Goal: Information Seeking & Learning: Learn about a topic

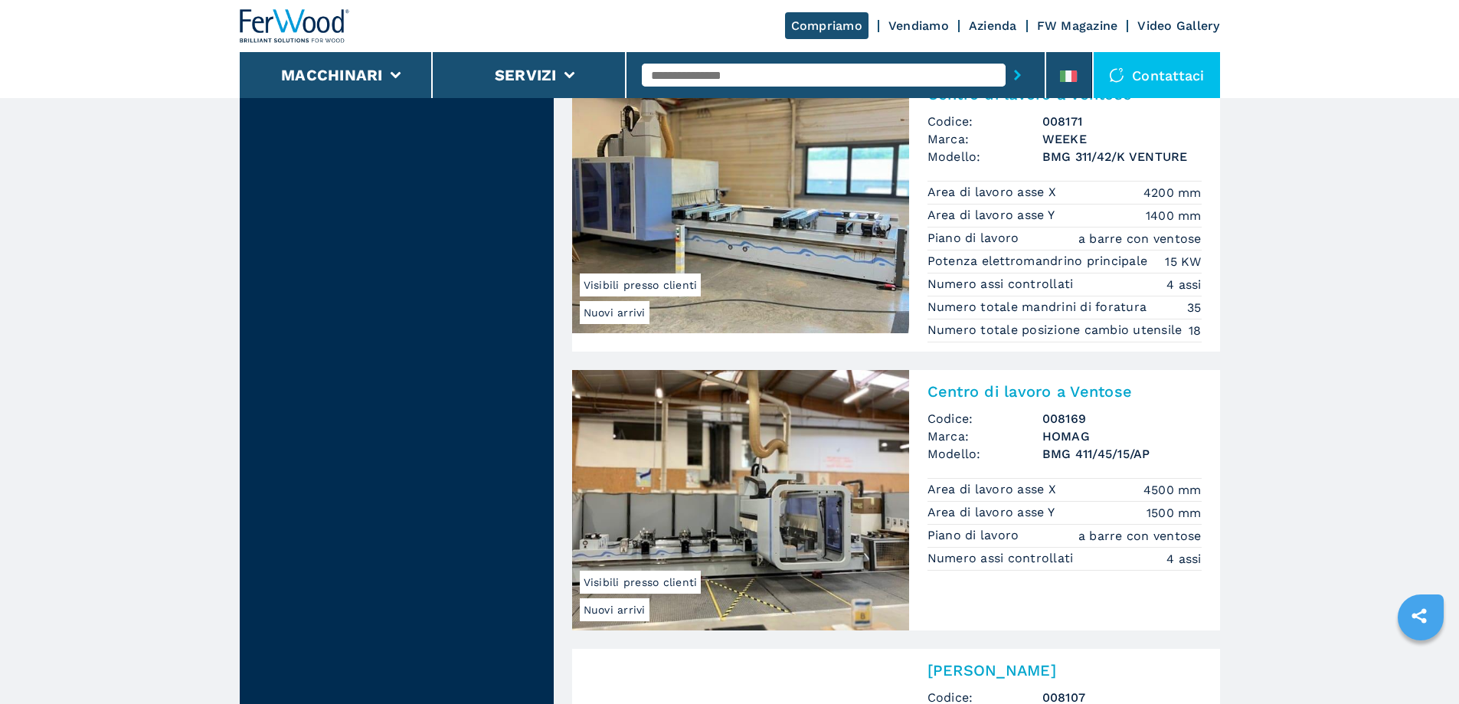
scroll to position [1532, 0]
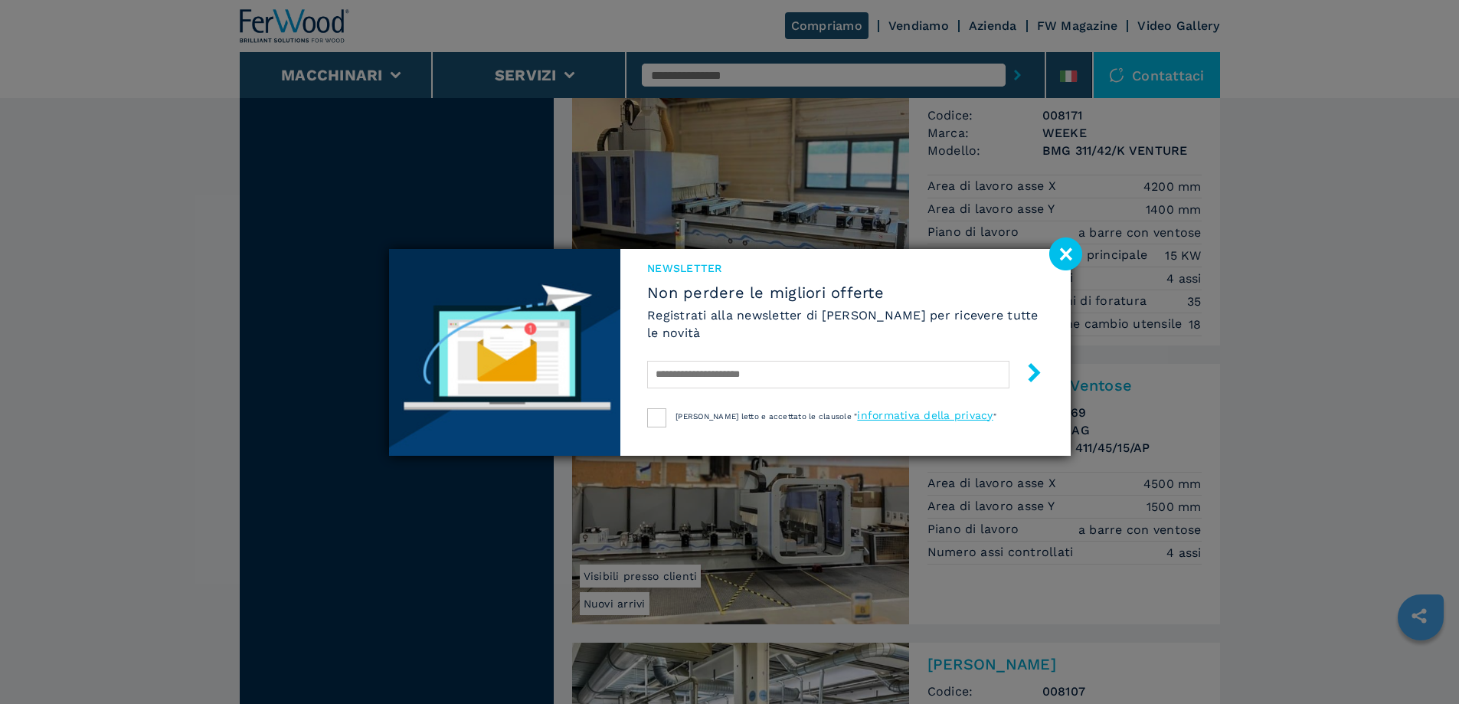
click at [1072, 253] on image at bounding box center [1066, 254] width 33 height 33
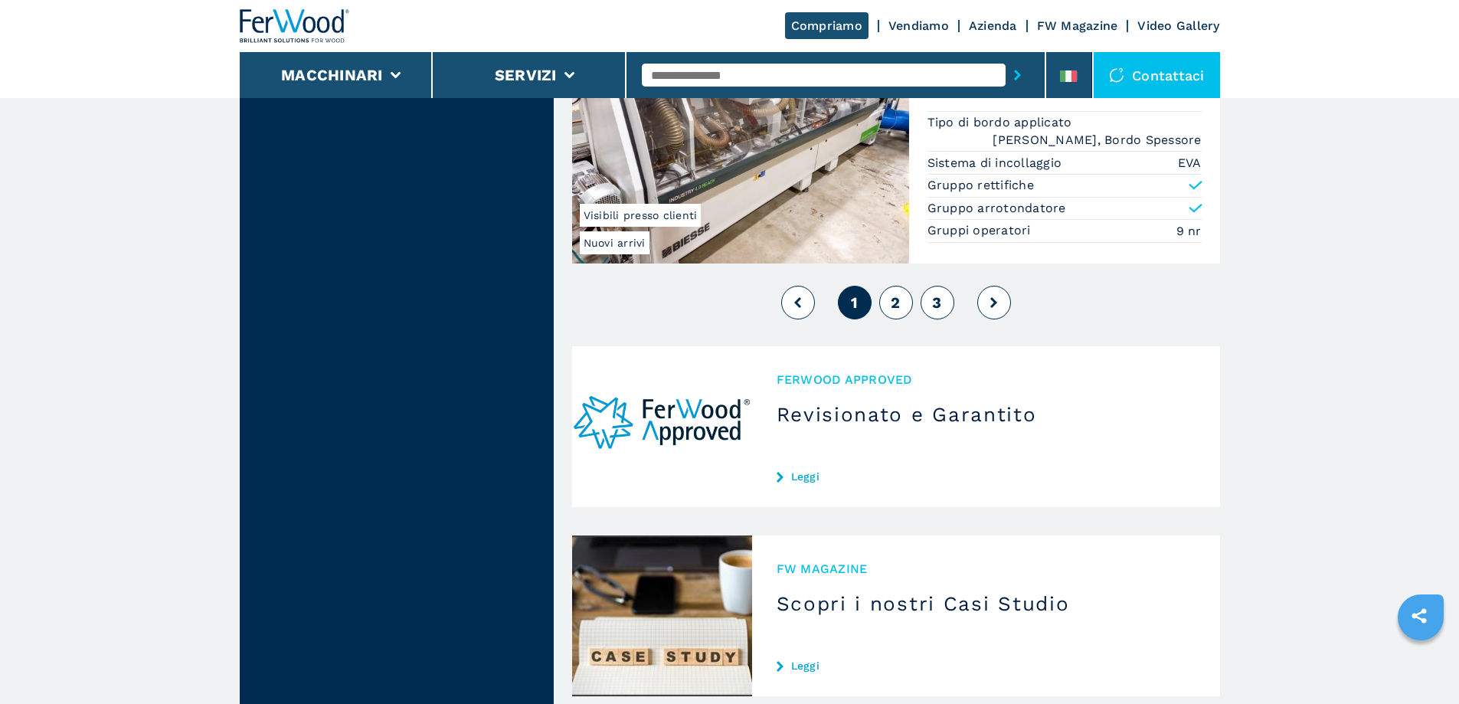
scroll to position [3720, 0]
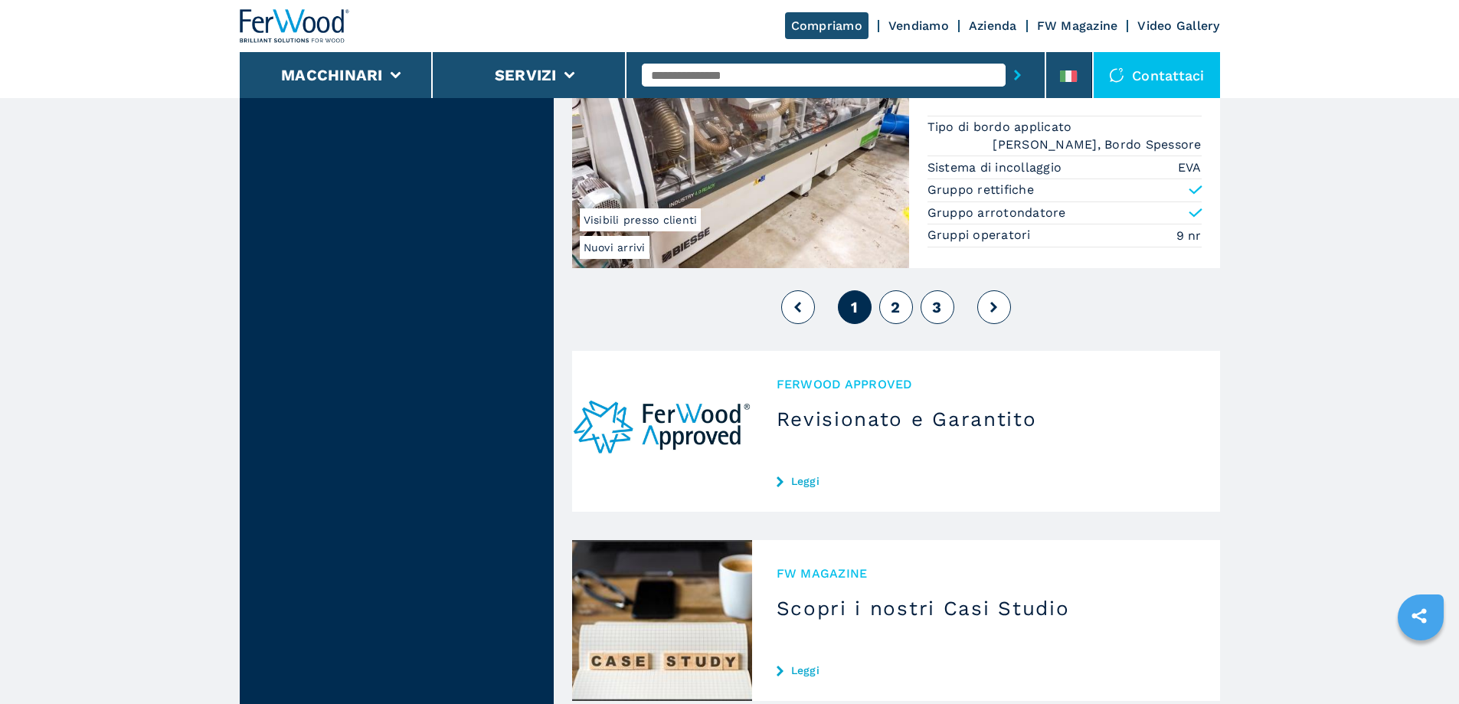
click at [893, 306] on span "2" at bounding box center [895, 307] width 9 height 18
click at [900, 311] on span "2" at bounding box center [895, 307] width 9 height 18
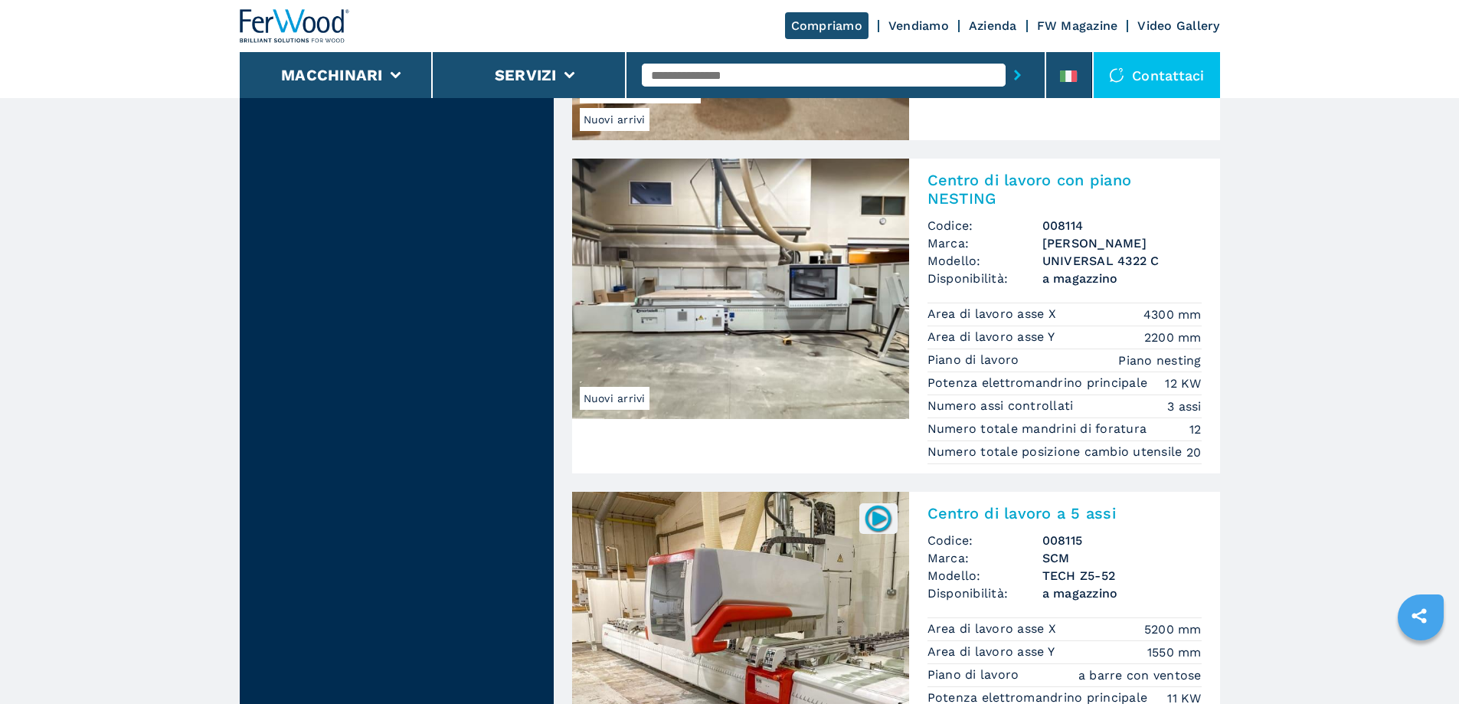
scroll to position [3524, 0]
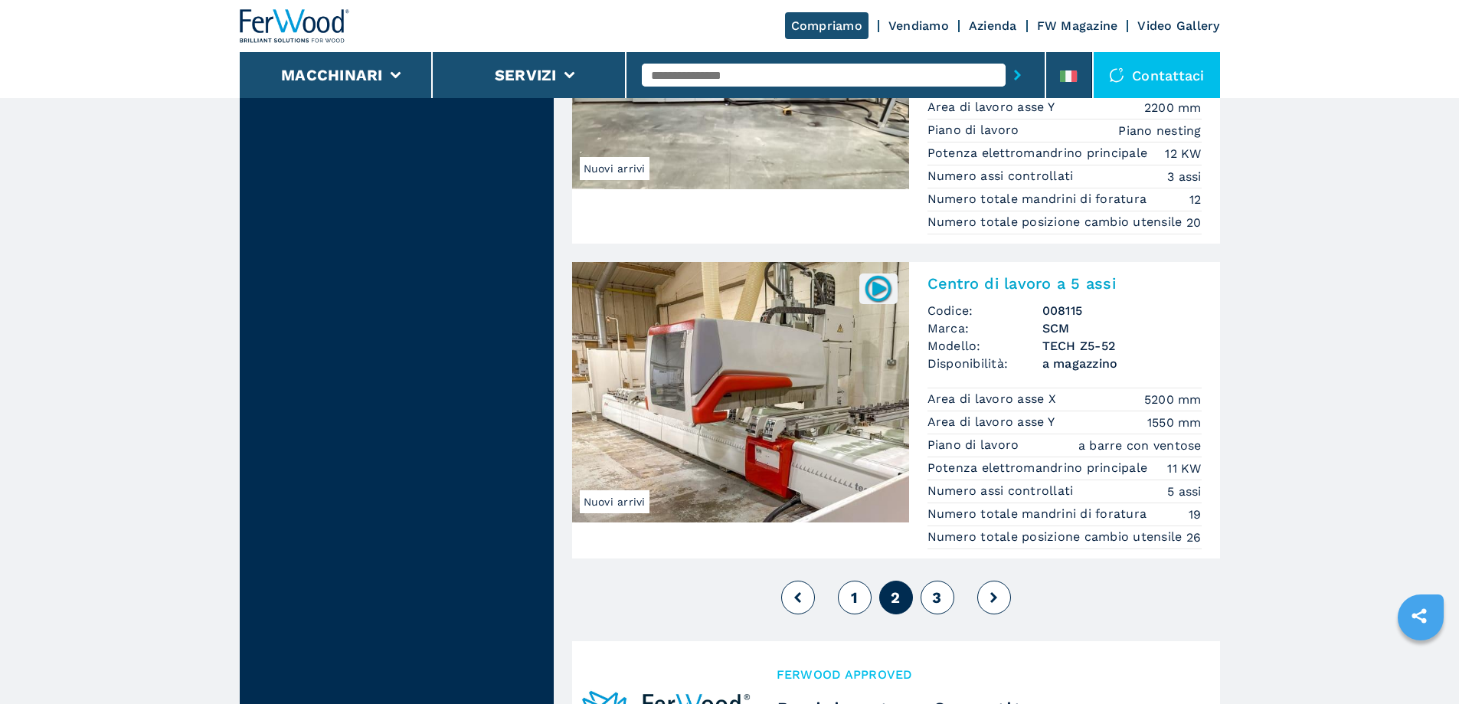
click at [994, 603] on icon at bounding box center [994, 597] width 7 height 11
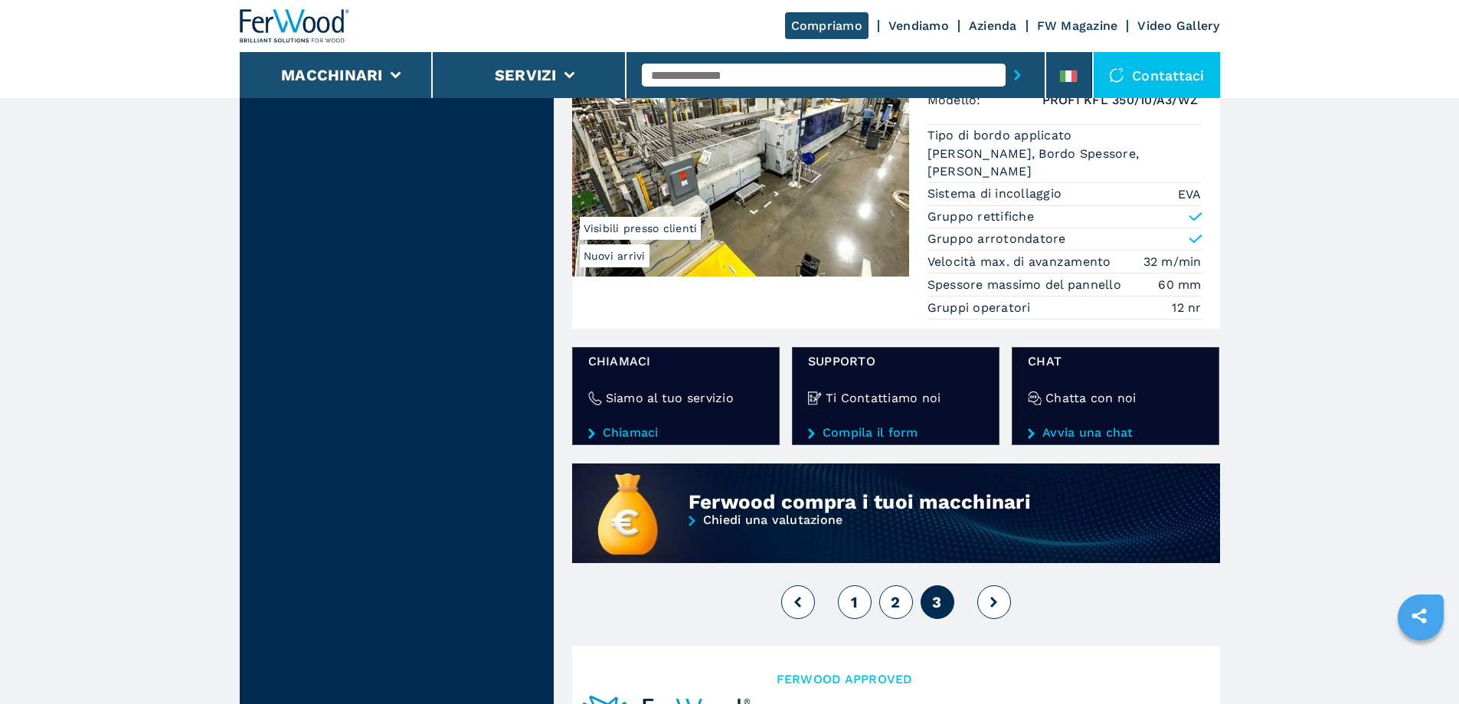
scroll to position [1226, 0]
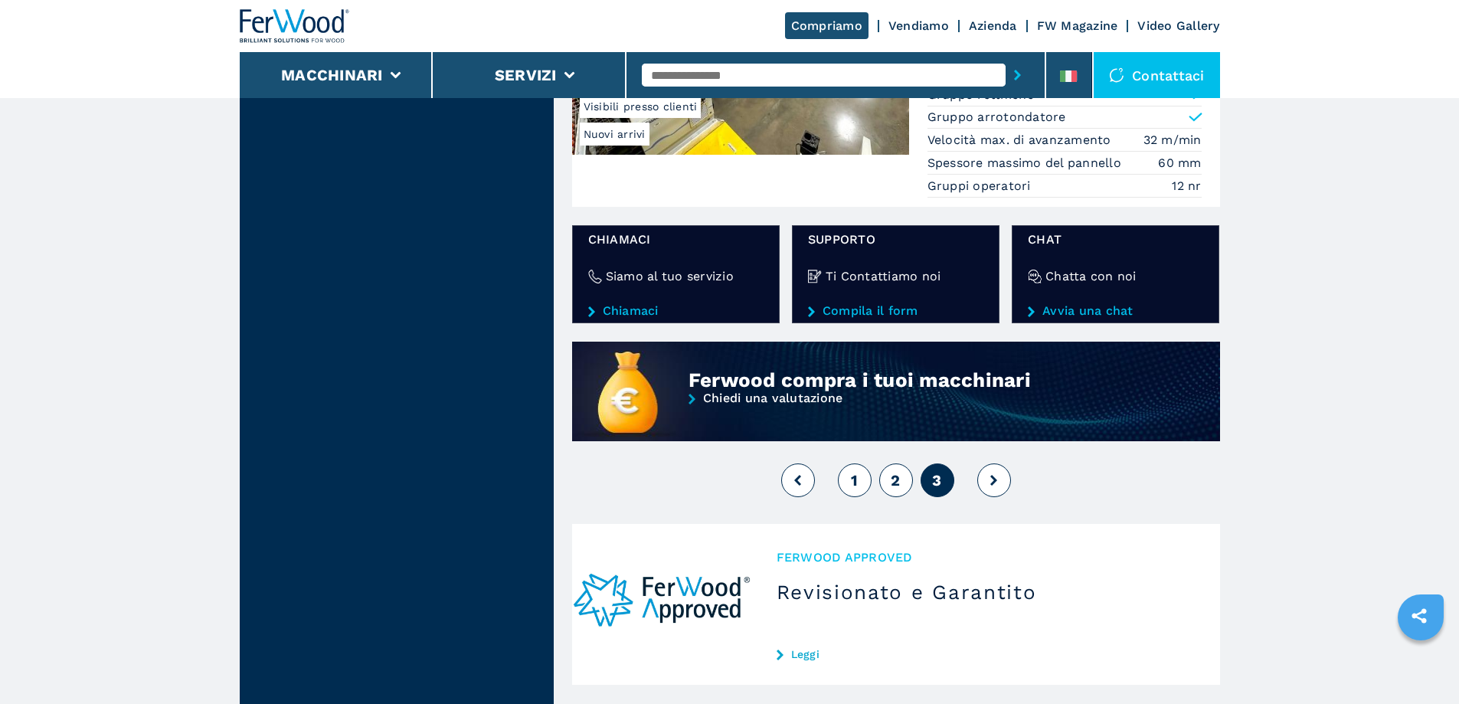
click at [856, 483] on span "1" at bounding box center [854, 480] width 7 height 18
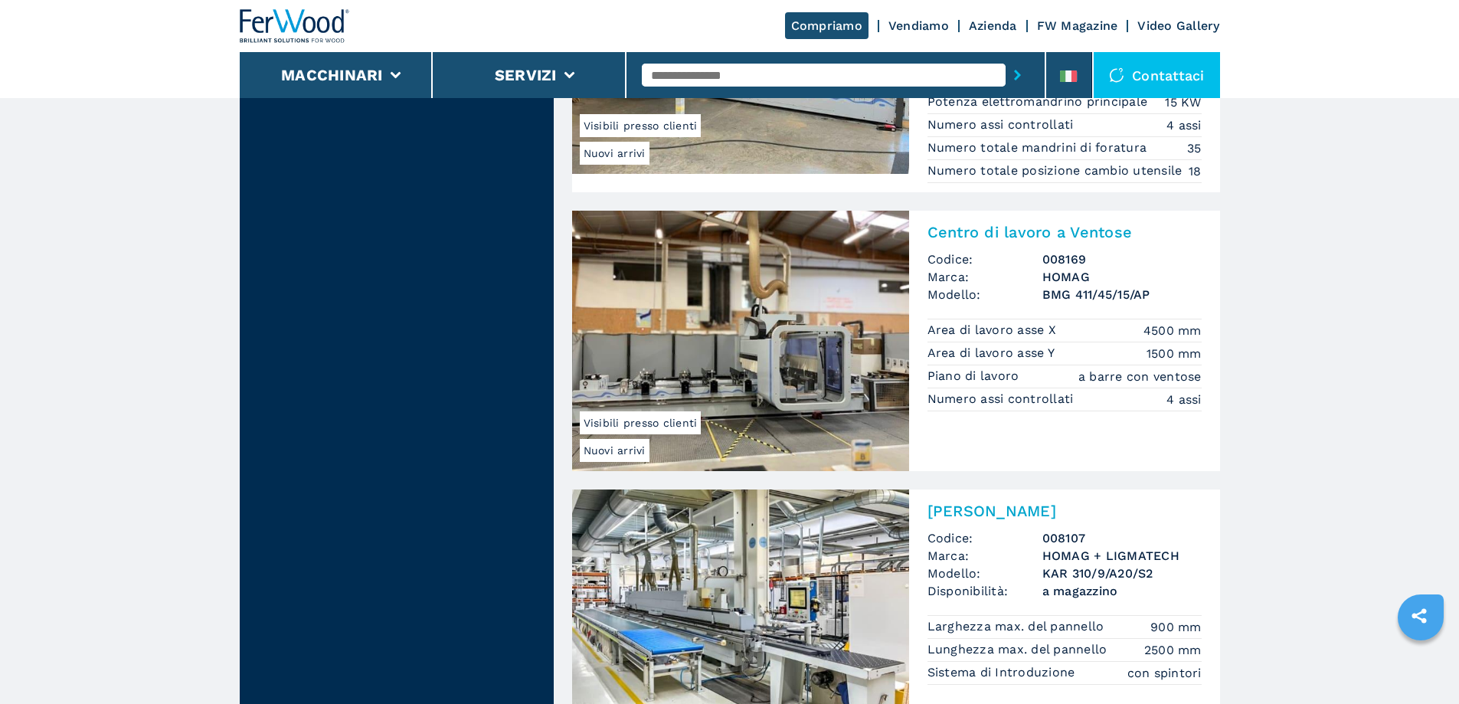
scroll to position [1456, 0]
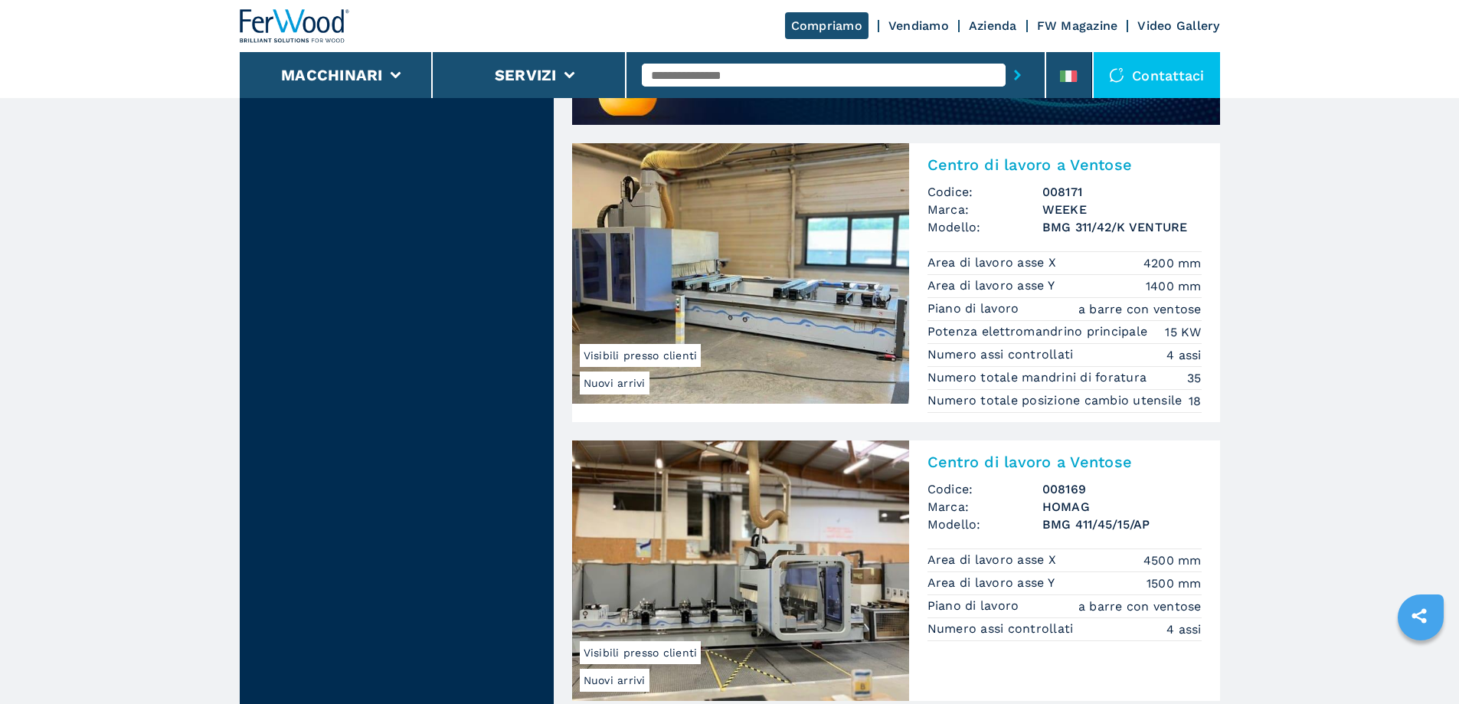
click at [742, 265] on img at bounding box center [740, 273] width 337 height 260
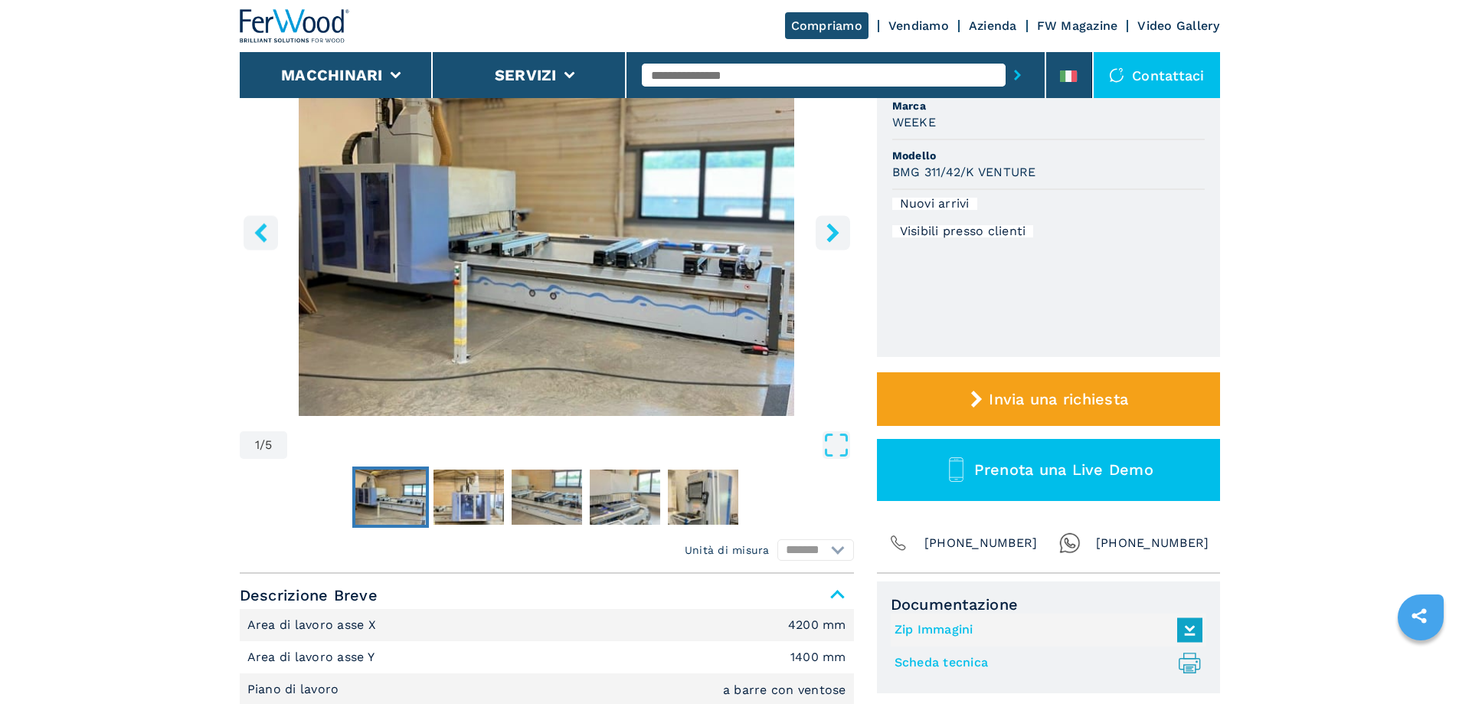
scroll to position [153, 0]
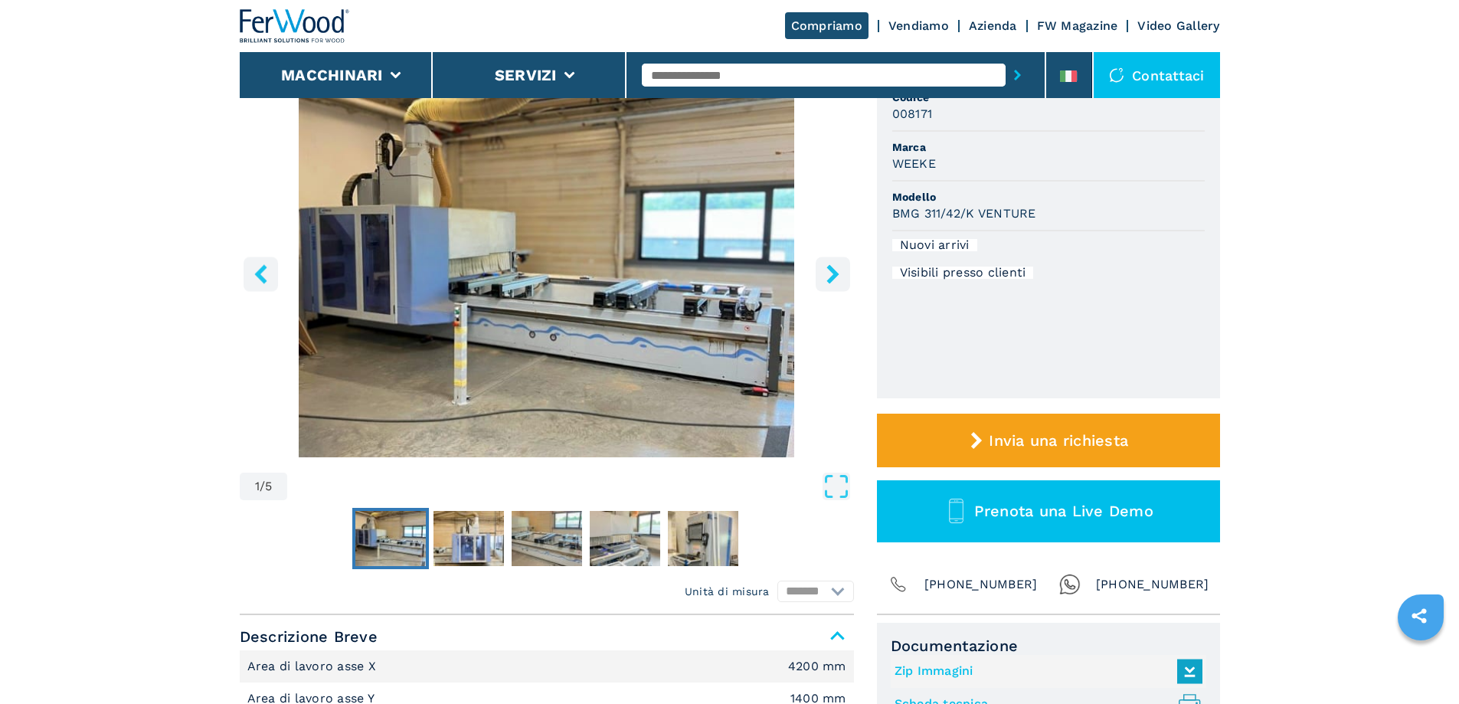
click at [829, 279] on icon "right-button" at bounding box center [833, 273] width 19 height 19
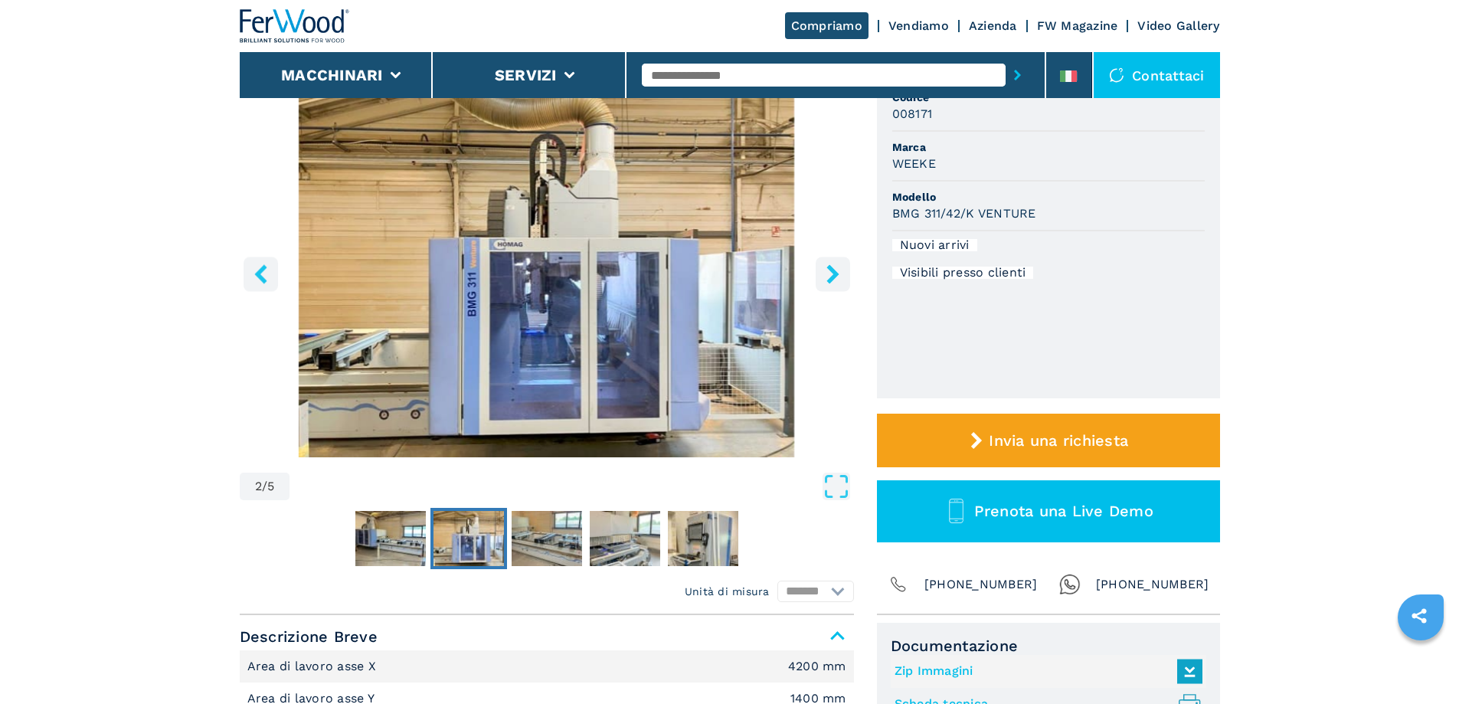
click at [828, 280] on icon "right-button" at bounding box center [833, 273] width 12 height 19
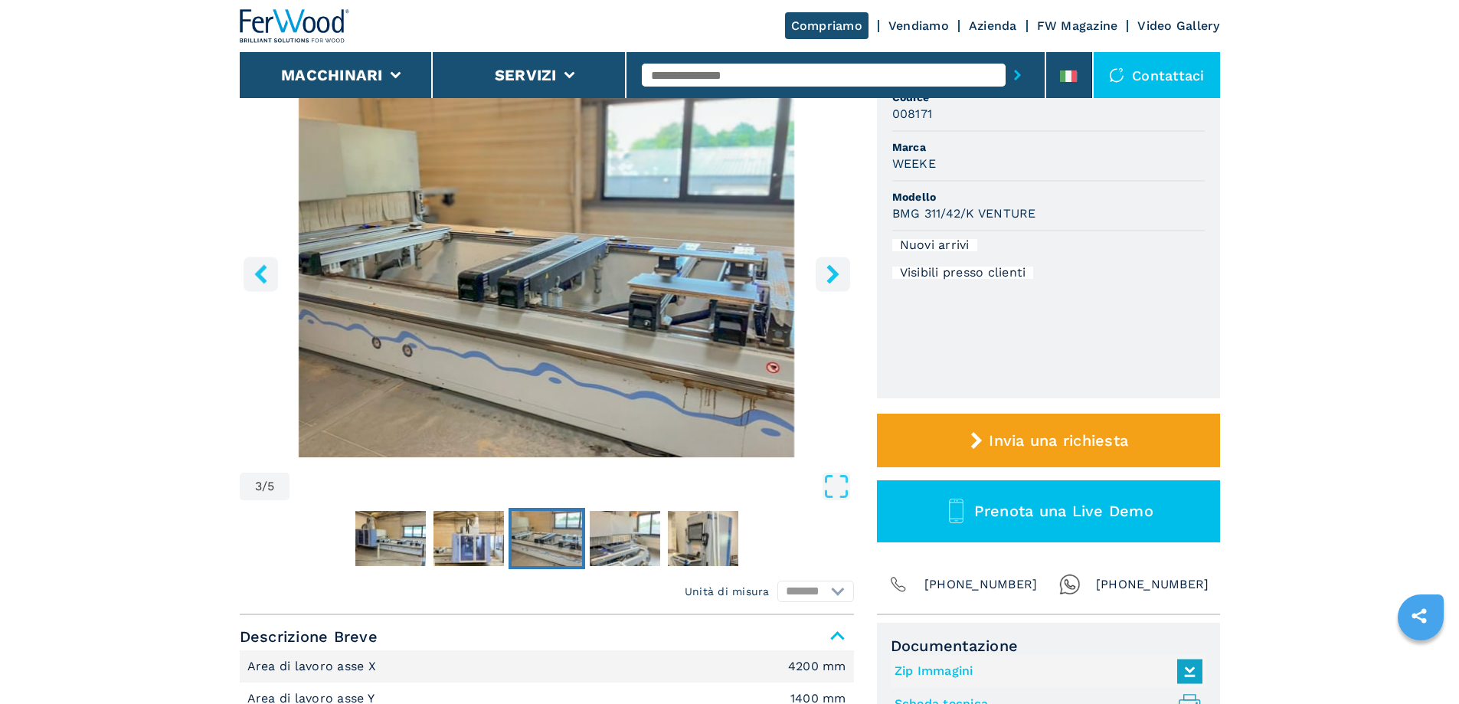
click at [824, 282] on icon "right-button" at bounding box center [833, 273] width 19 height 19
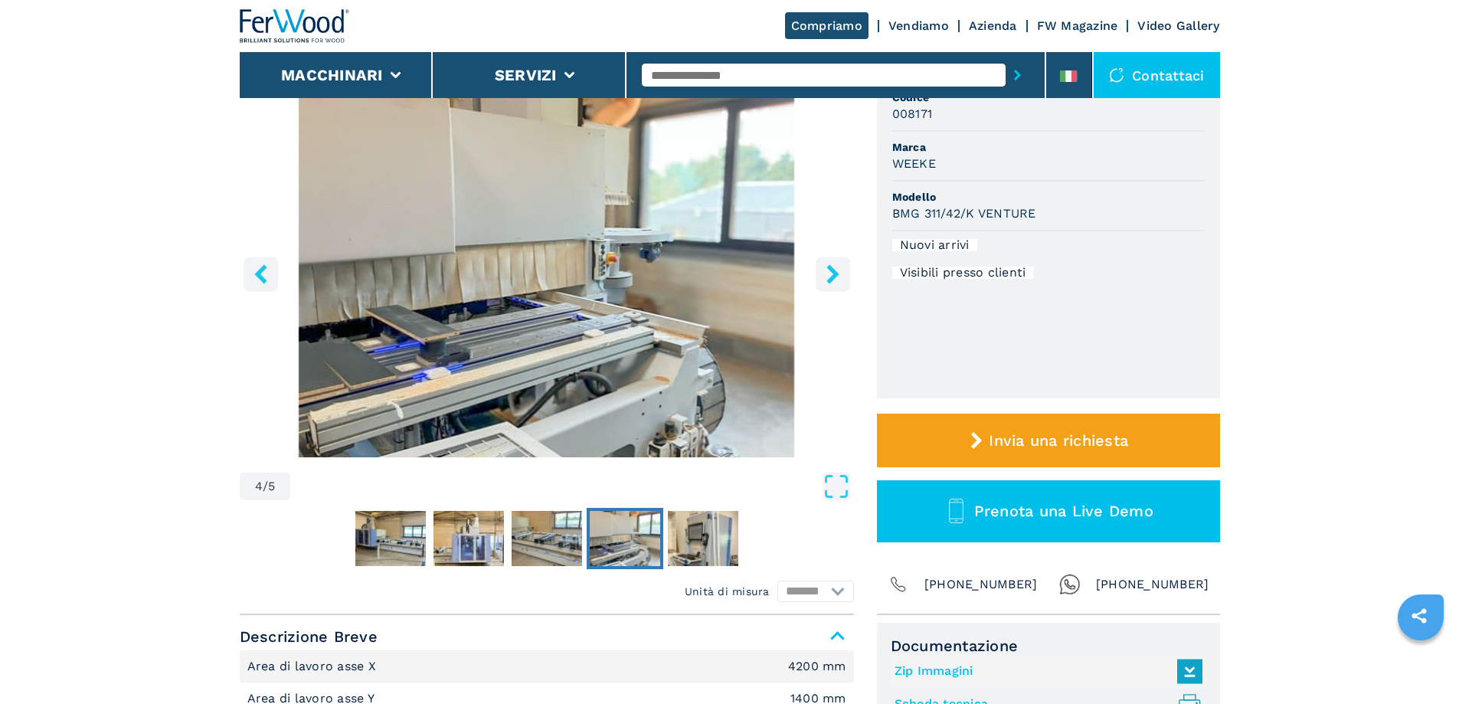
click at [817, 283] on button "right-button" at bounding box center [833, 274] width 34 height 34
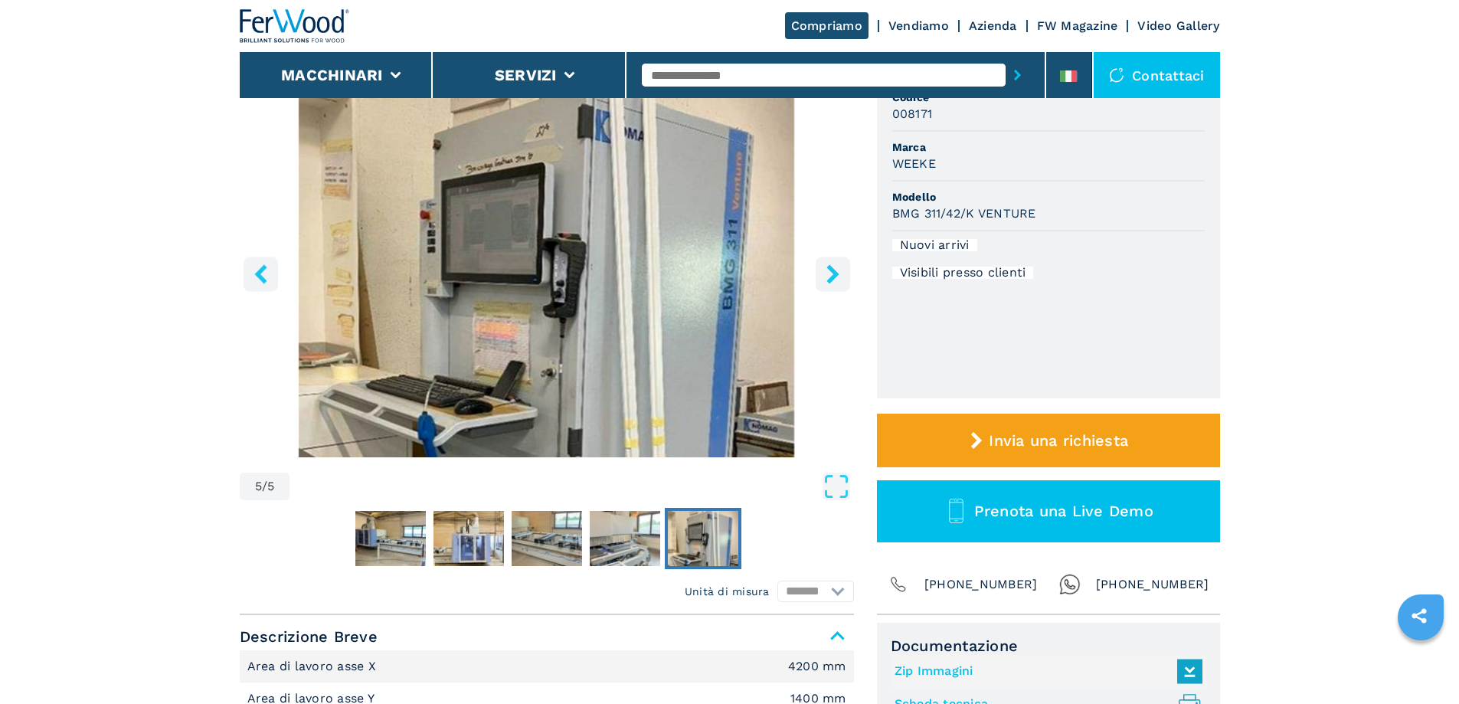
click at [814, 284] on img "Go to Slide 5" at bounding box center [547, 272] width 614 height 372
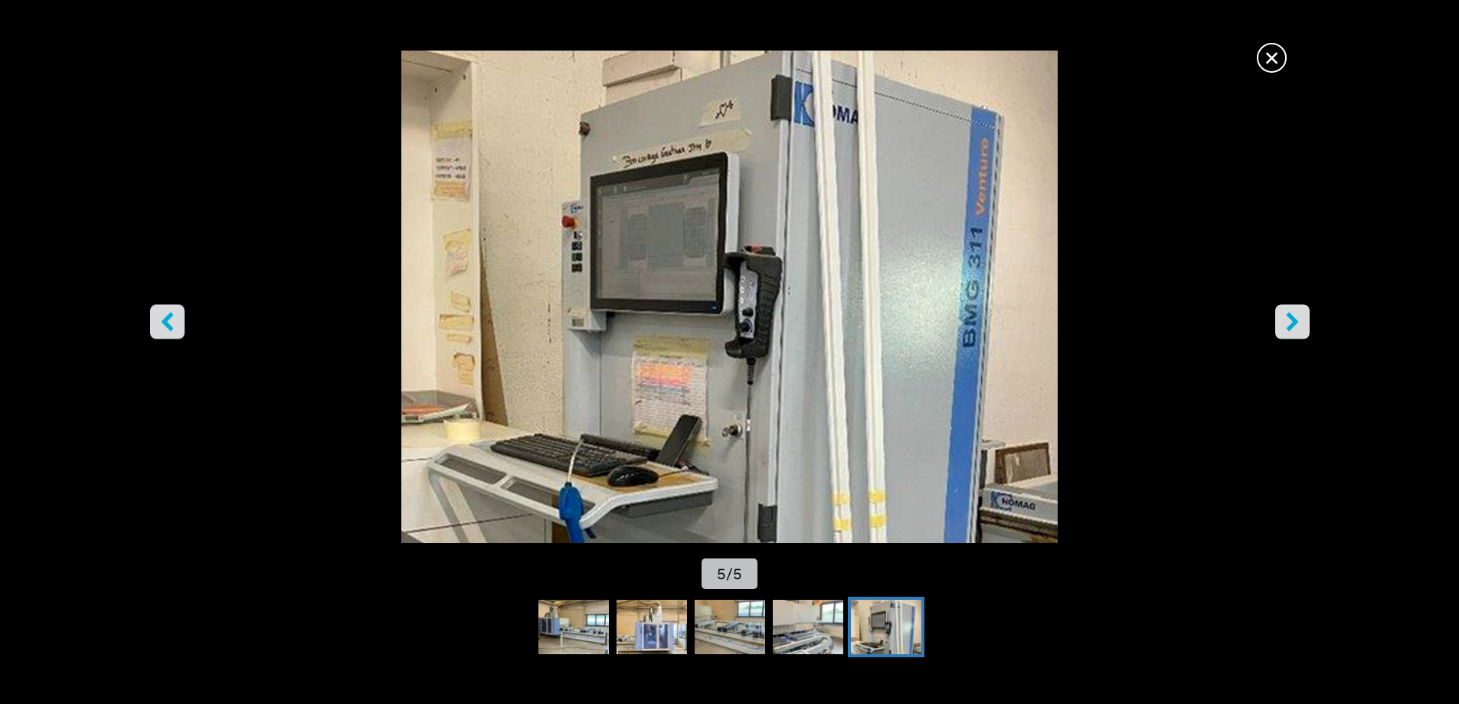
click at [1299, 326] on icon "right-button" at bounding box center [1292, 321] width 19 height 19
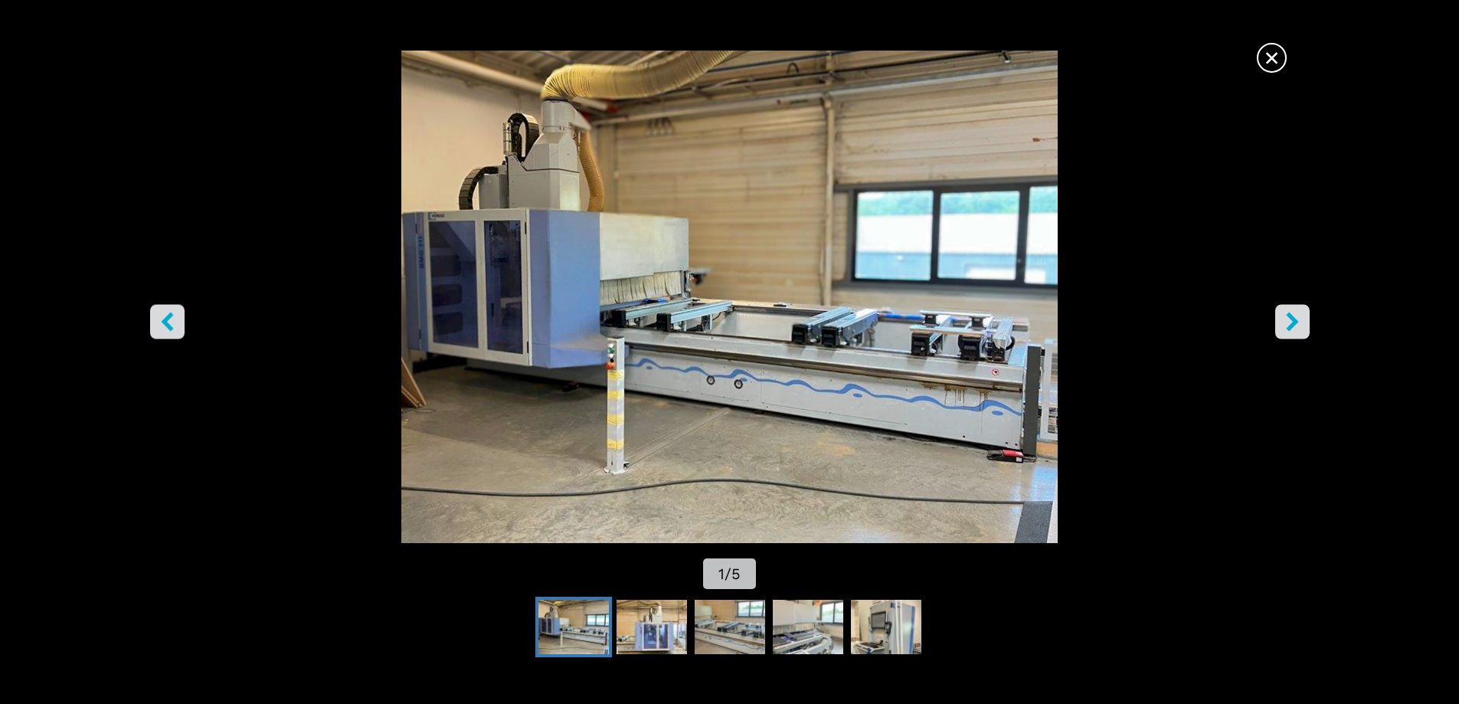
click at [1296, 324] on icon "right-button" at bounding box center [1292, 321] width 19 height 19
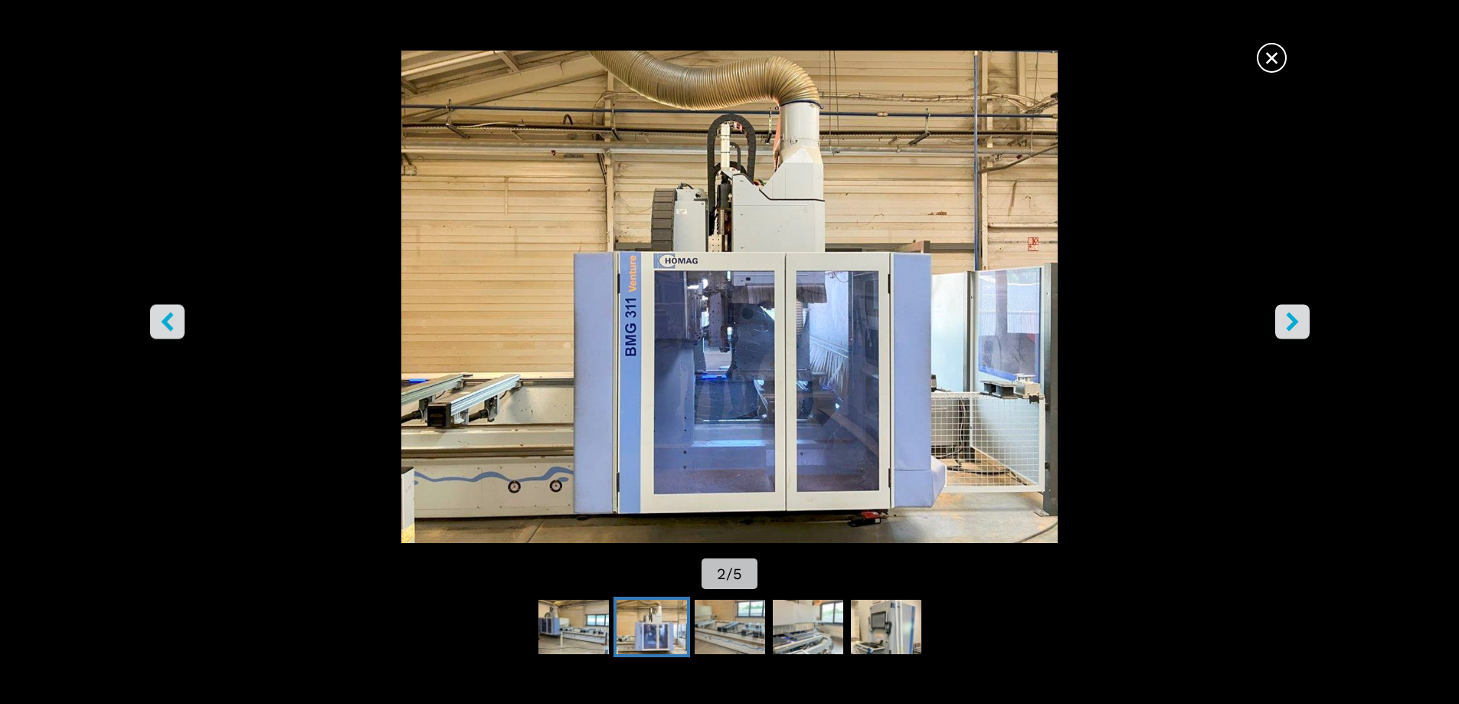
click at [1293, 323] on icon "right-button" at bounding box center [1292, 321] width 12 height 19
click at [1269, 58] on span "×" at bounding box center [1272, 54] width 27 height 27
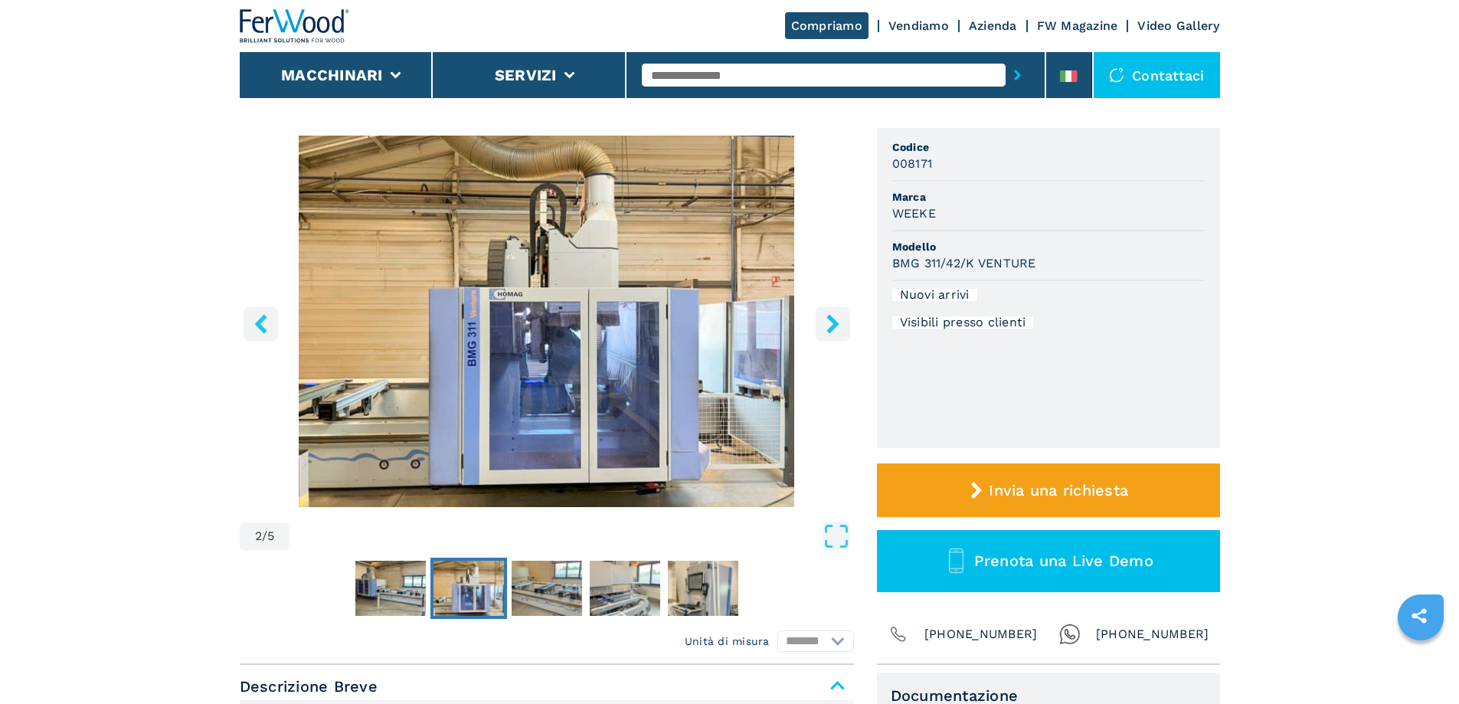
scroll to position [77, 0]
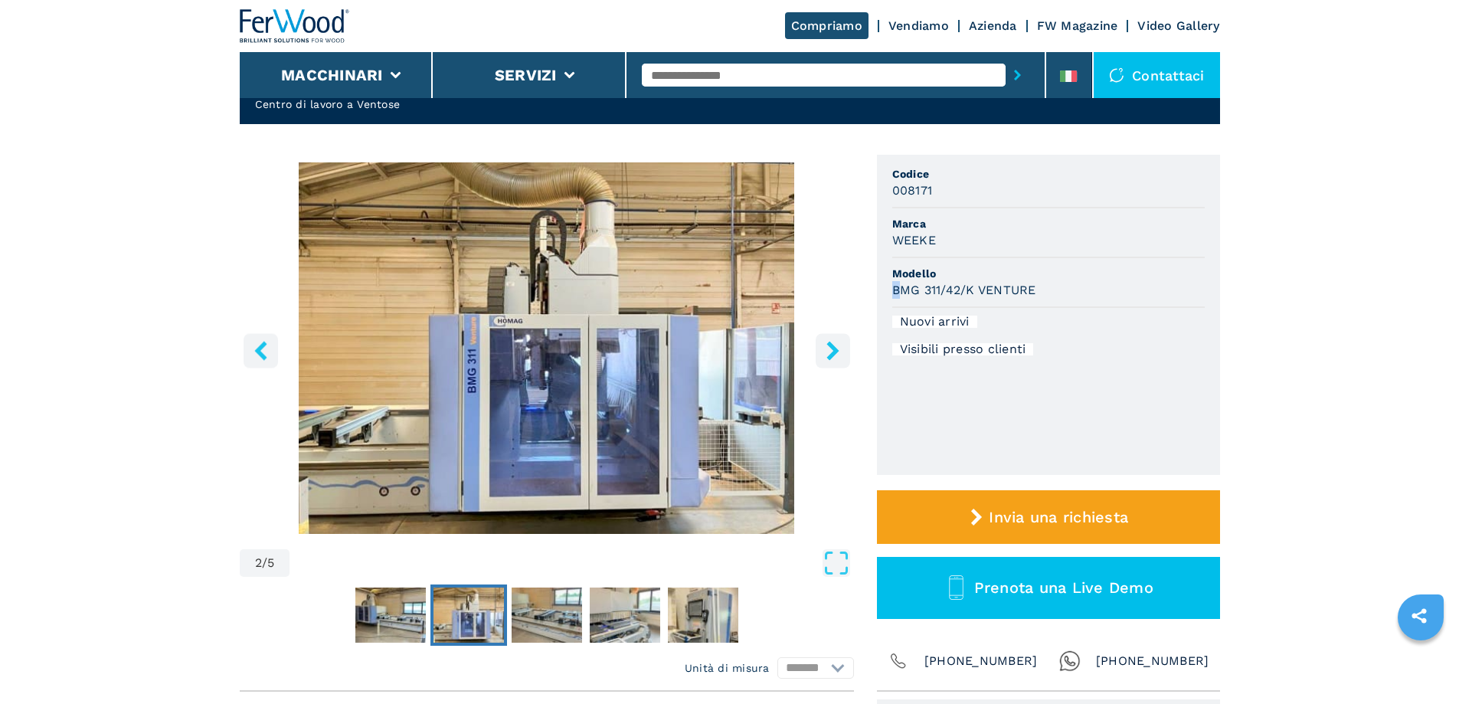
drag, startPoint x: 896, startPoint y: 287, endPoint x: 1040, endPoint y: 280, distance: 143.4
click at [1040, 280] on li "Modello BMG 311/42/K VENTURE" at bounding box center [1049, 283] width 313 height 50
click at [1012, 289] on h3 "BMG 311/42/K VENTURE" at bounding box center [965, 290] width 144 height 18
drag, startPoint x: 894, startPoint y: 290, endPoint x: 1037, endPoint y: 291, distance: 142.5
click at [1037, 291] on h3 "BMG 311/42/K VENTURE" at bounding box center [965, 290] width 144 height 18
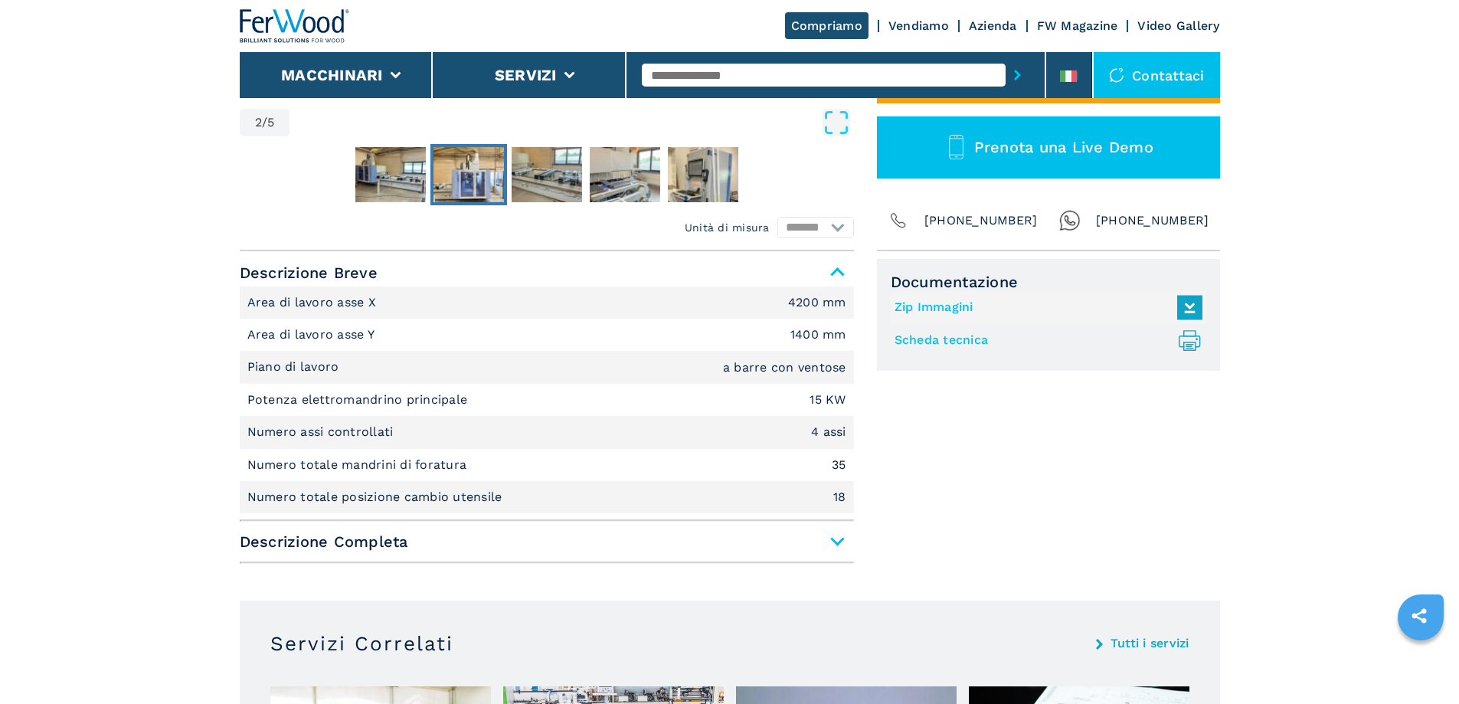
scroll to position [613, 0]
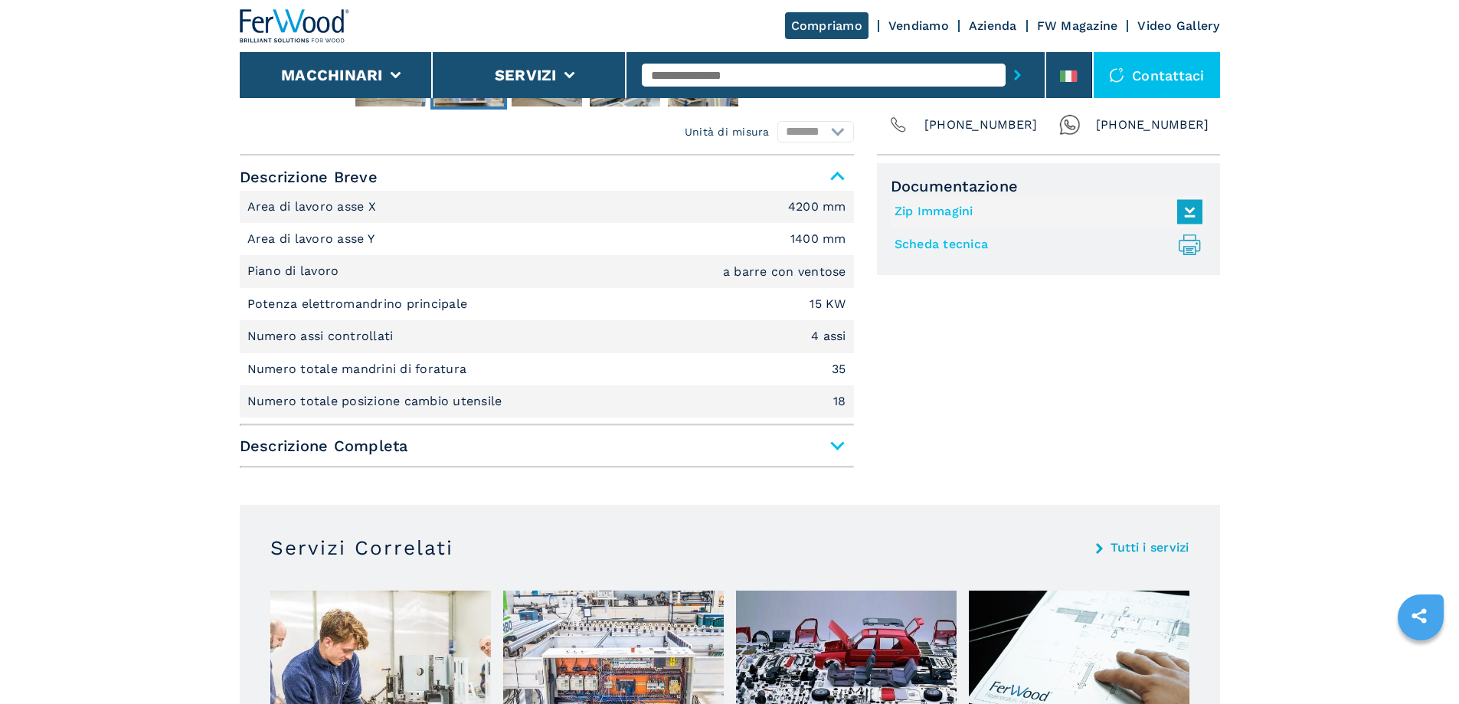
click at [417, 436] on span "Descrizione Completa" at bounding box center [547, 446] width 614 height 28
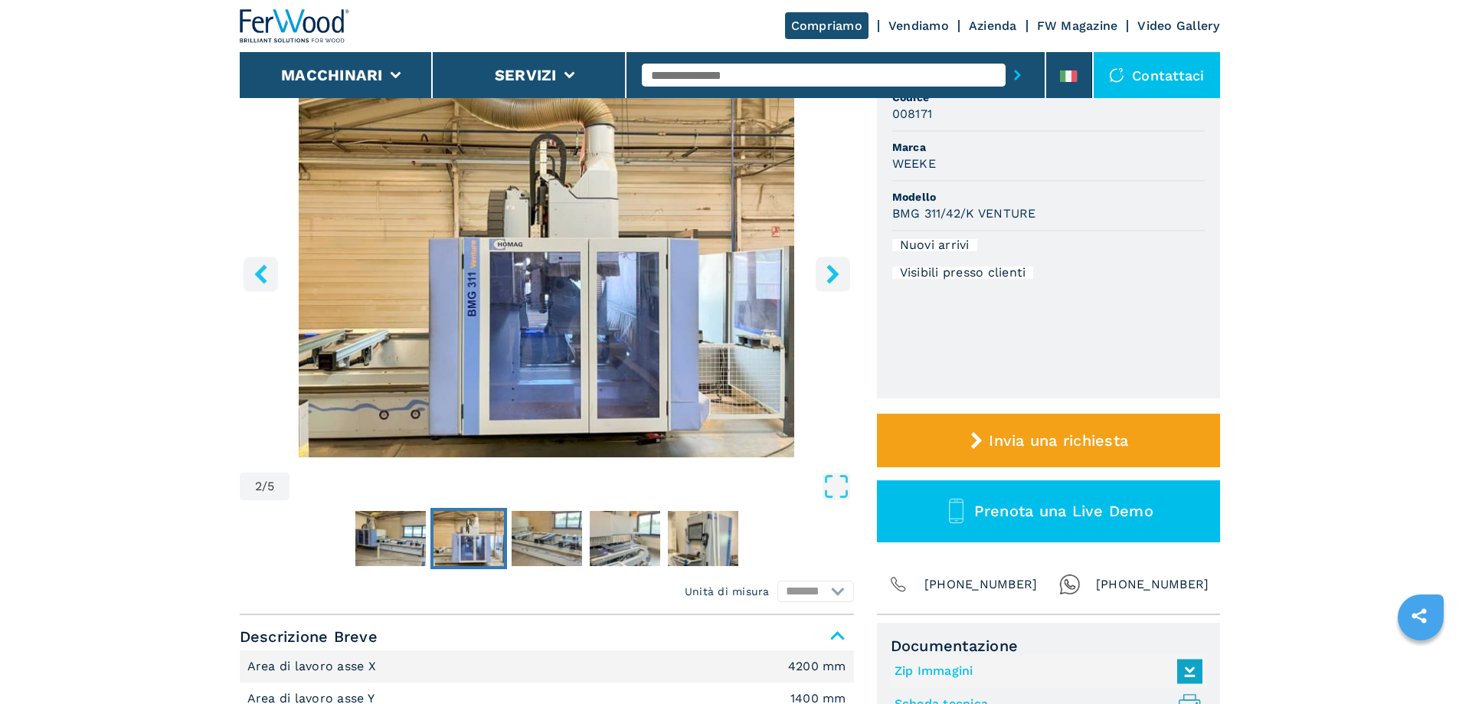
scroll to position [77, 0]
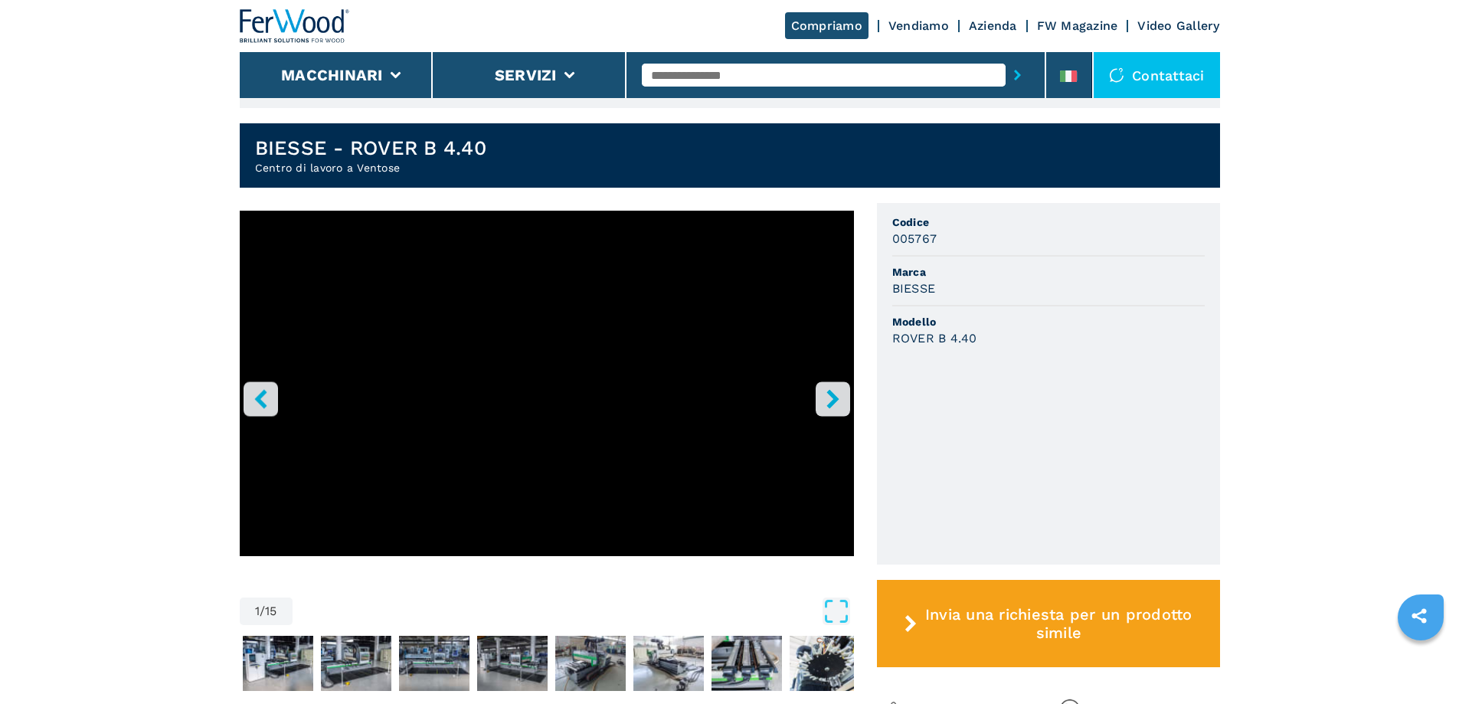
scroll to position [383, 0]
